Goal: Find specific page/section: Find specific page/section

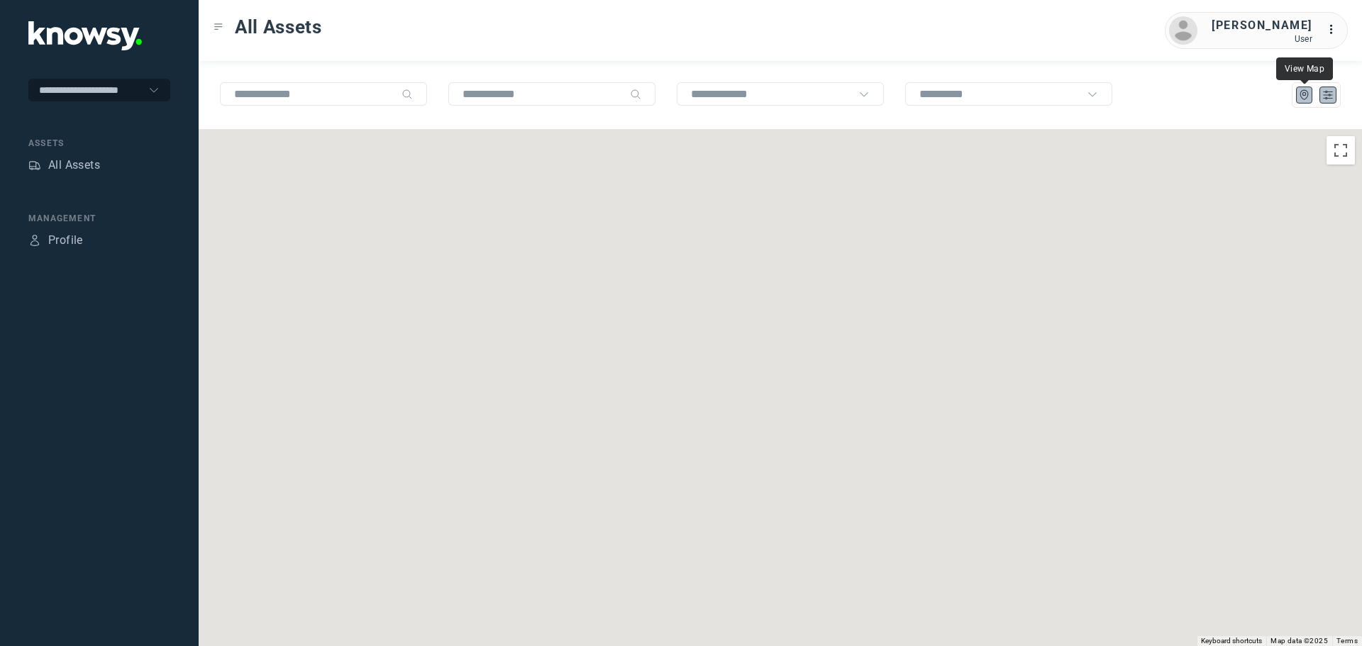
click at [1325, 96] on icon "List" at bounding box center [1327, 95] width 13 height 13
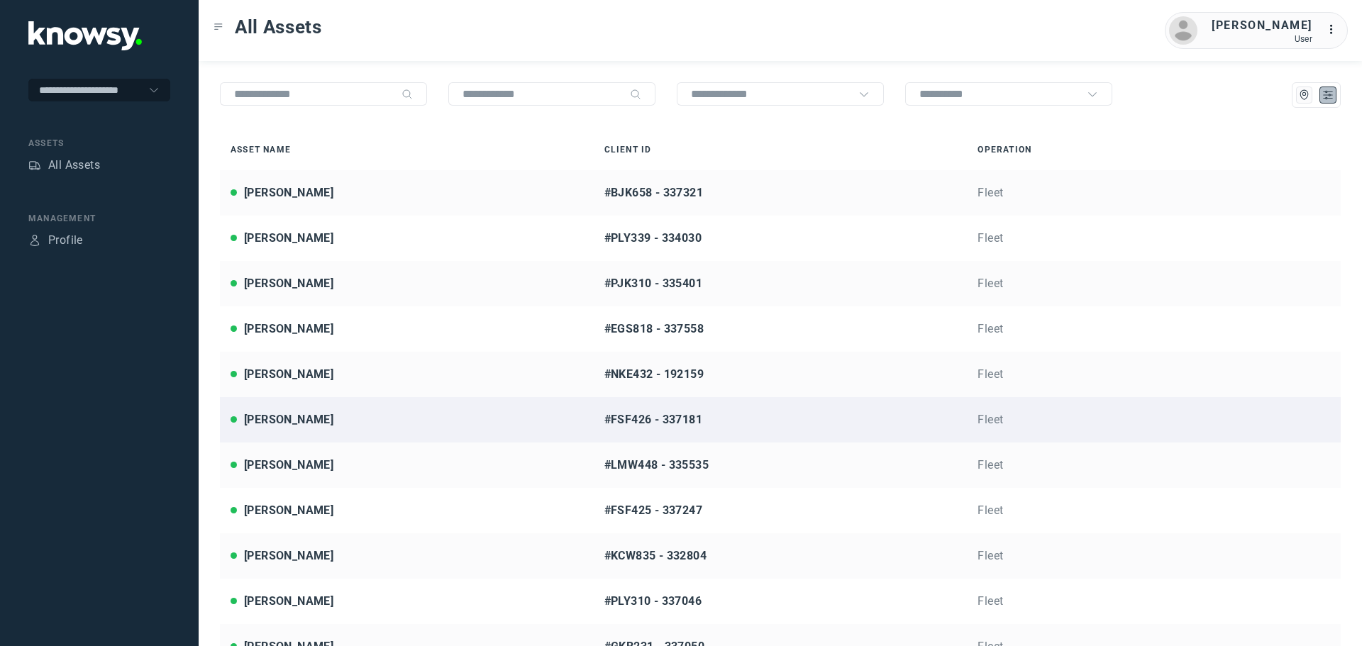
click at [321, 419] on div "[PERSON_NAME]" at bounding box center [406, 419] width 352 height 17
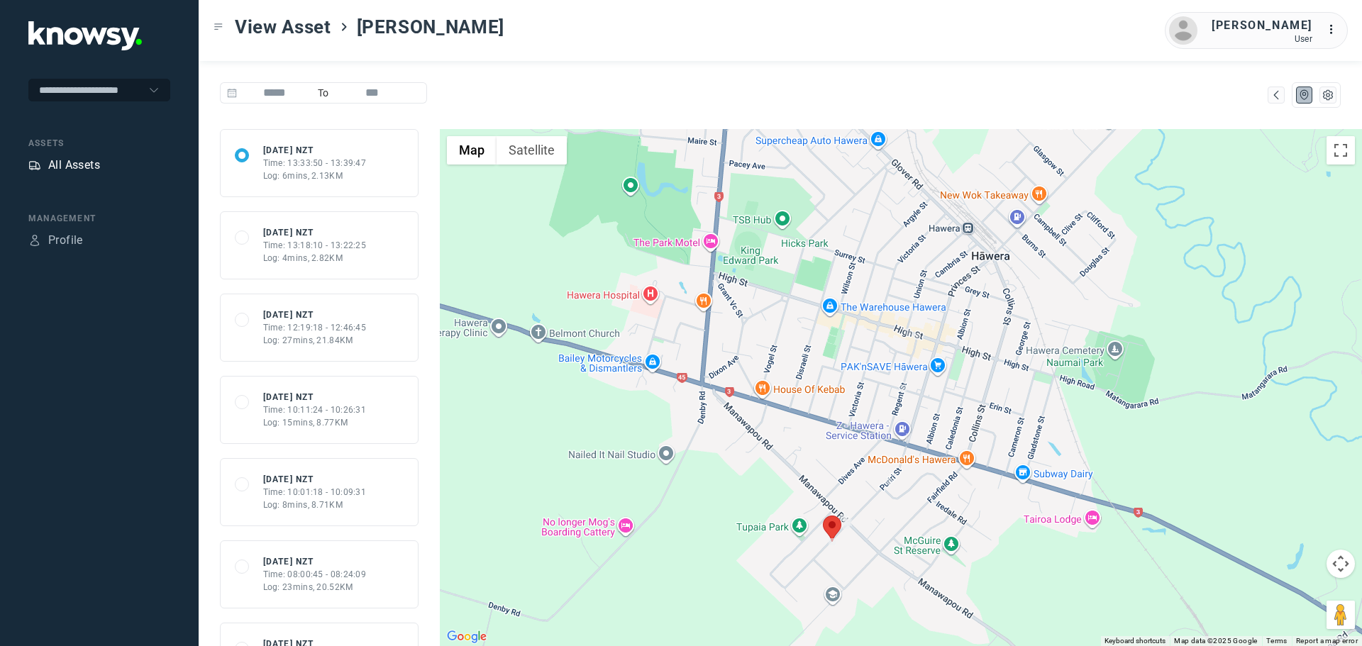
click at [91, 168] on div "All Assets" at bounding box center [74, 165] width 52 height 17
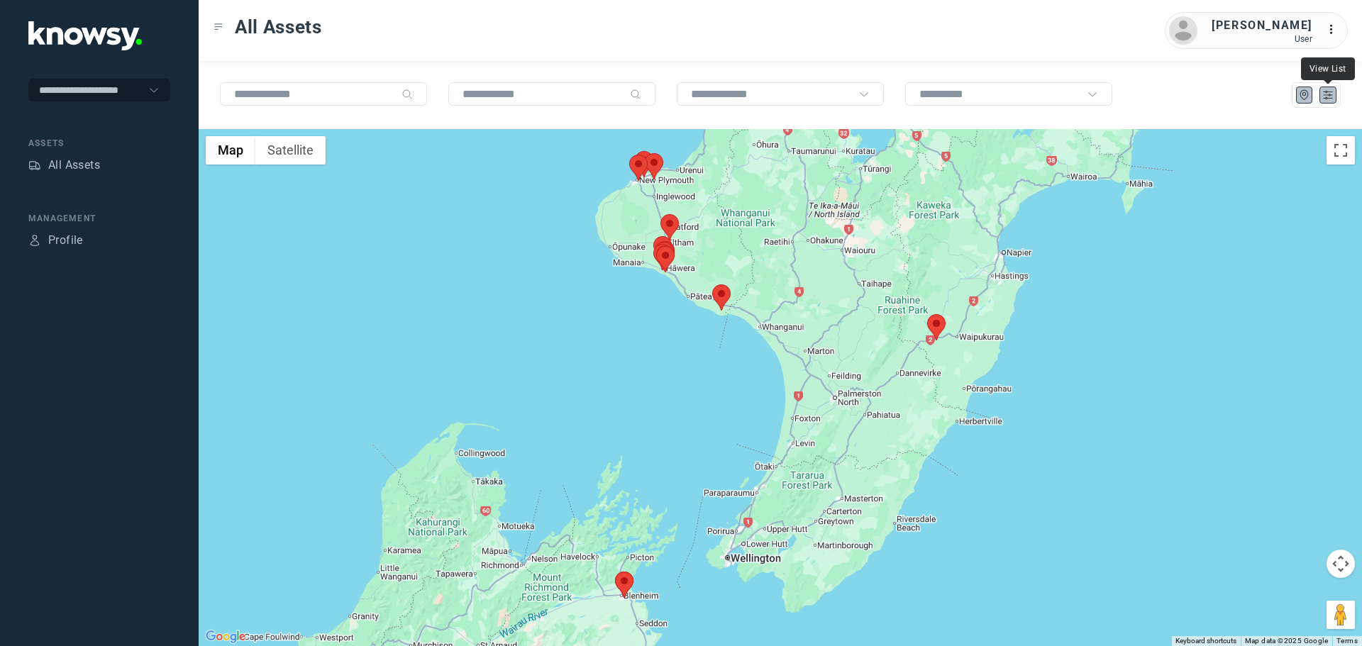
click at [1323, 99] on icon "List" at bounding box center [1327, 95] width 13 height 13
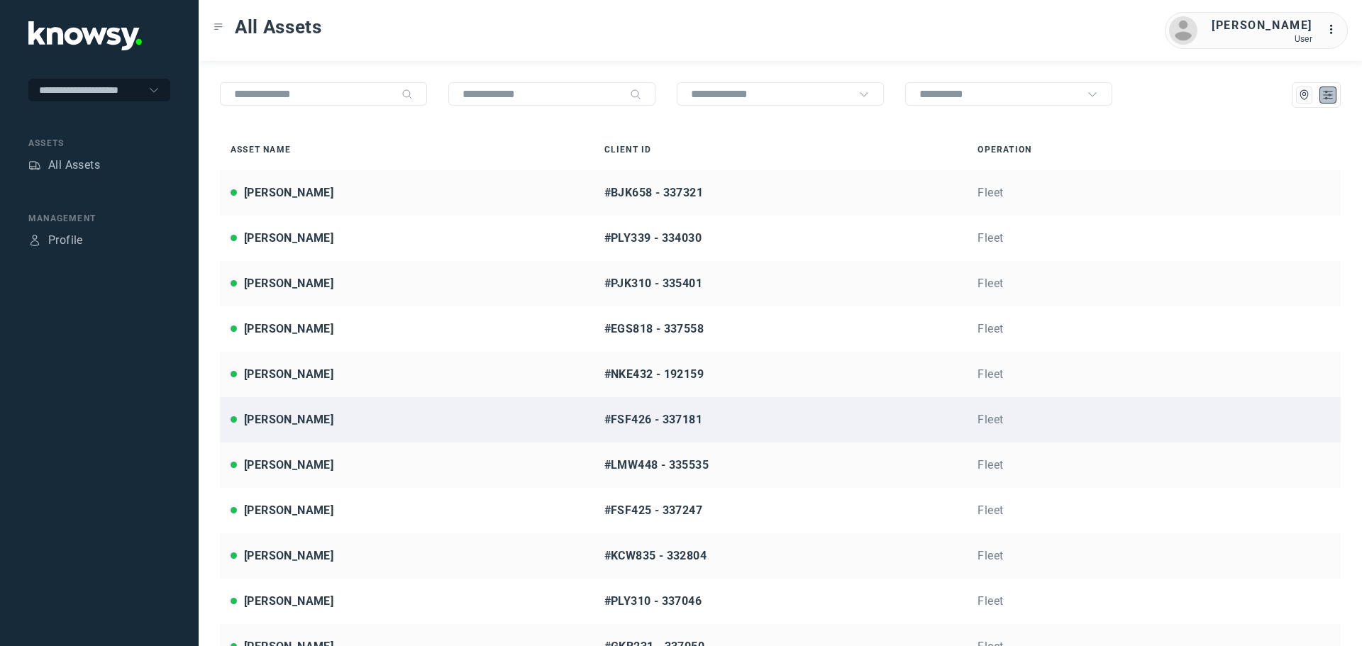
click at [354, 420] on div "[PERSON_NAME]" at bounding box center [406, 419] width 352 height 17
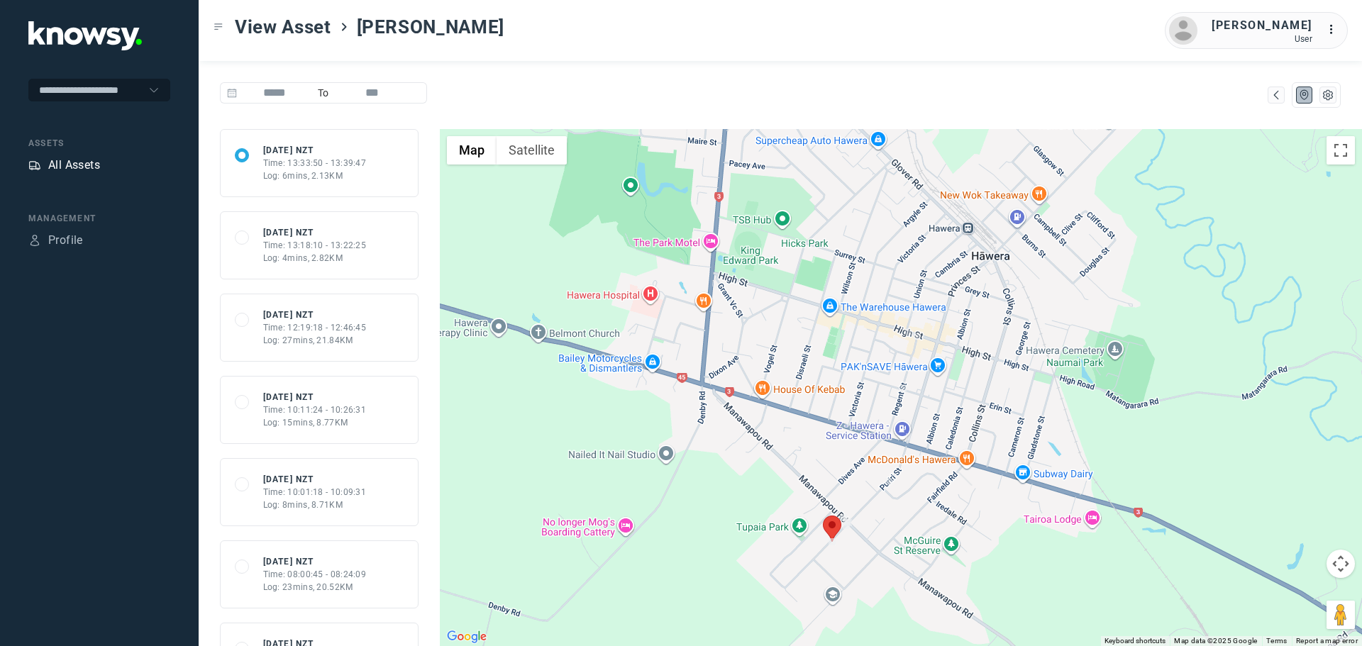
click at [84, 165] on div "All Assets" at bounding box center [74, 165] width 52 height 17
